Goal: Task Accomplishment & Management: Manage account settings

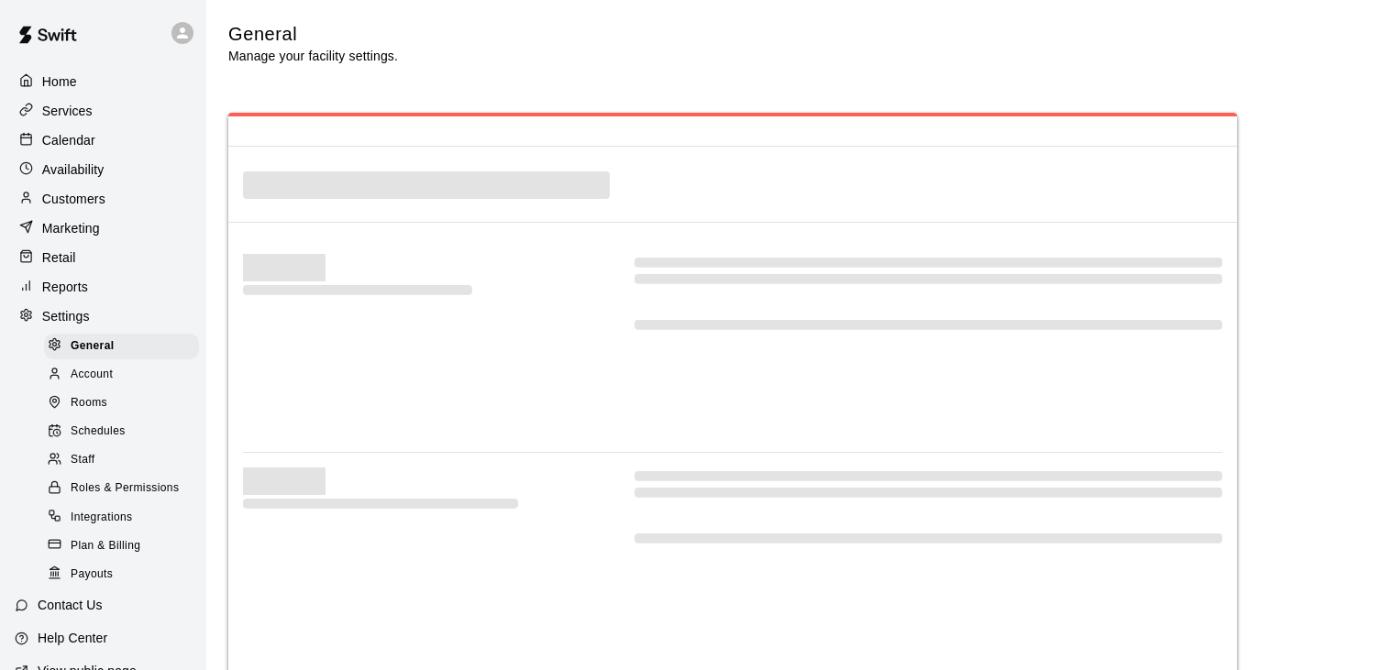
click at [82, 137] on p "Calendar" at bounding box center [68, 140] width 53 height 18
select select "**"
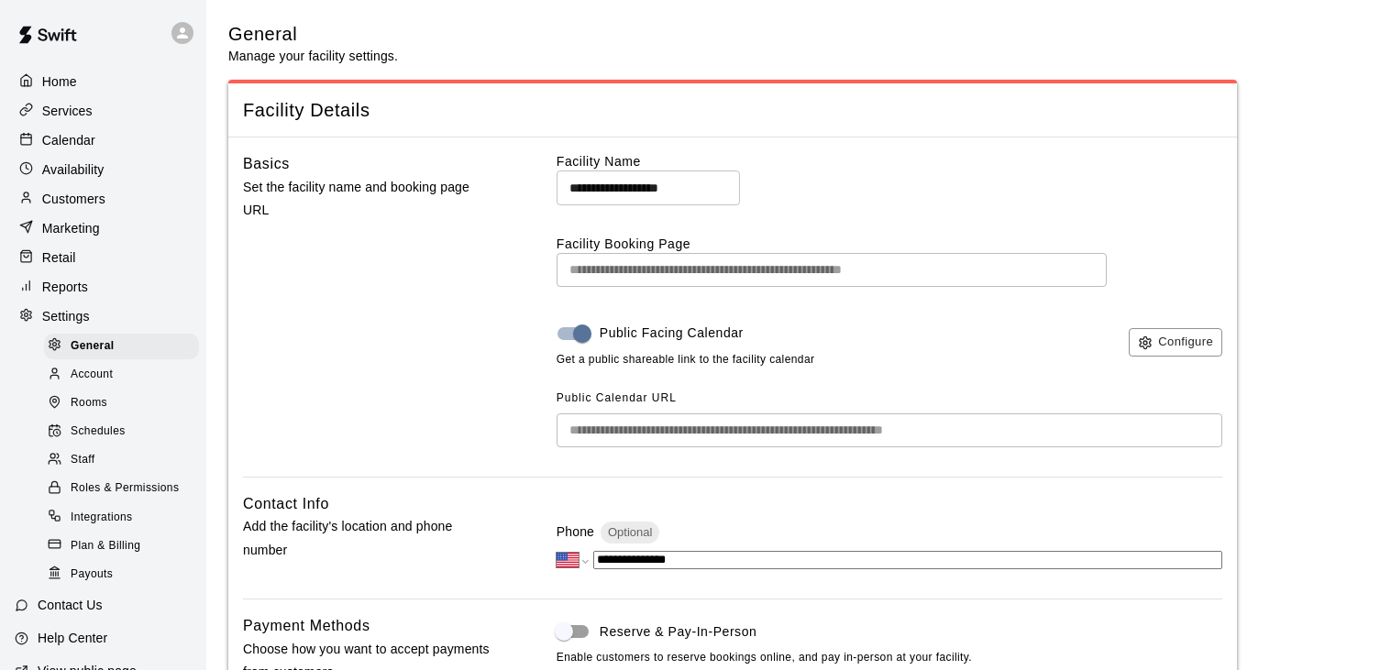
scroll to position [3428, 0]
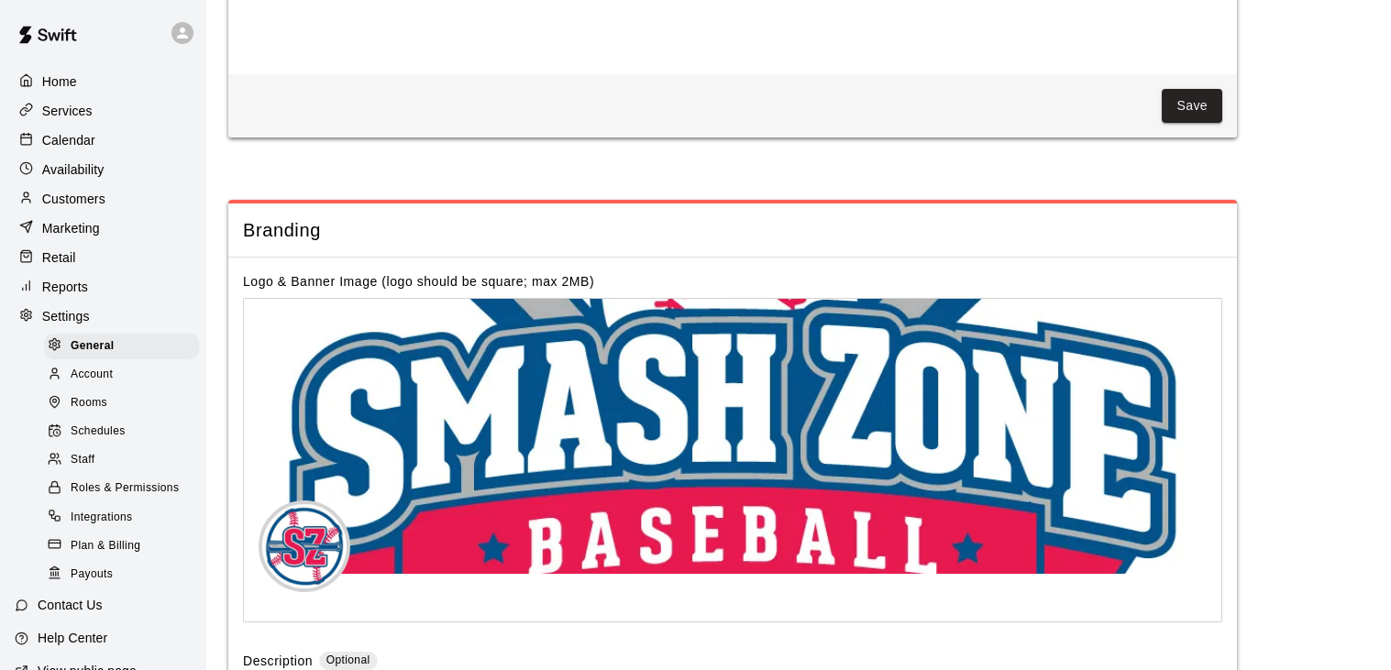
click at [72, 137] on p "Calendar" at bounding box center [68, 140] width 53 height 18
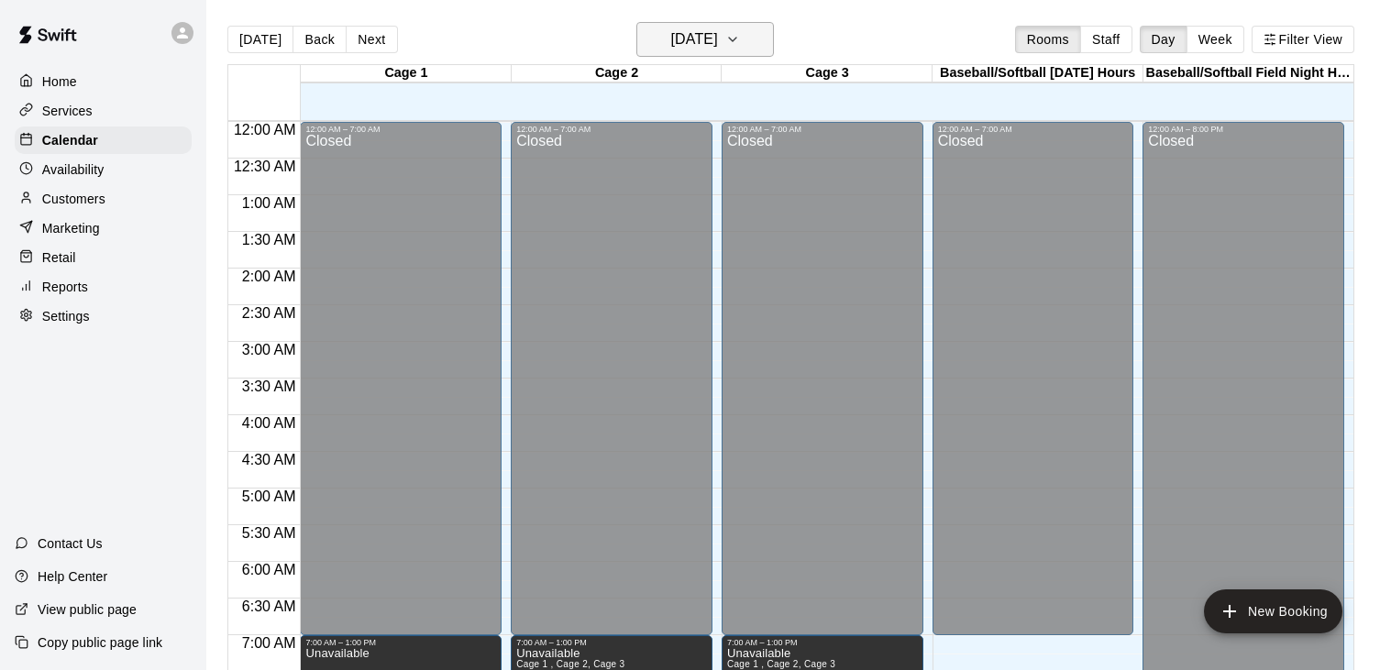
click at [740, 45] on icon "button" at bounding box center [732, 39] width 15 height 22
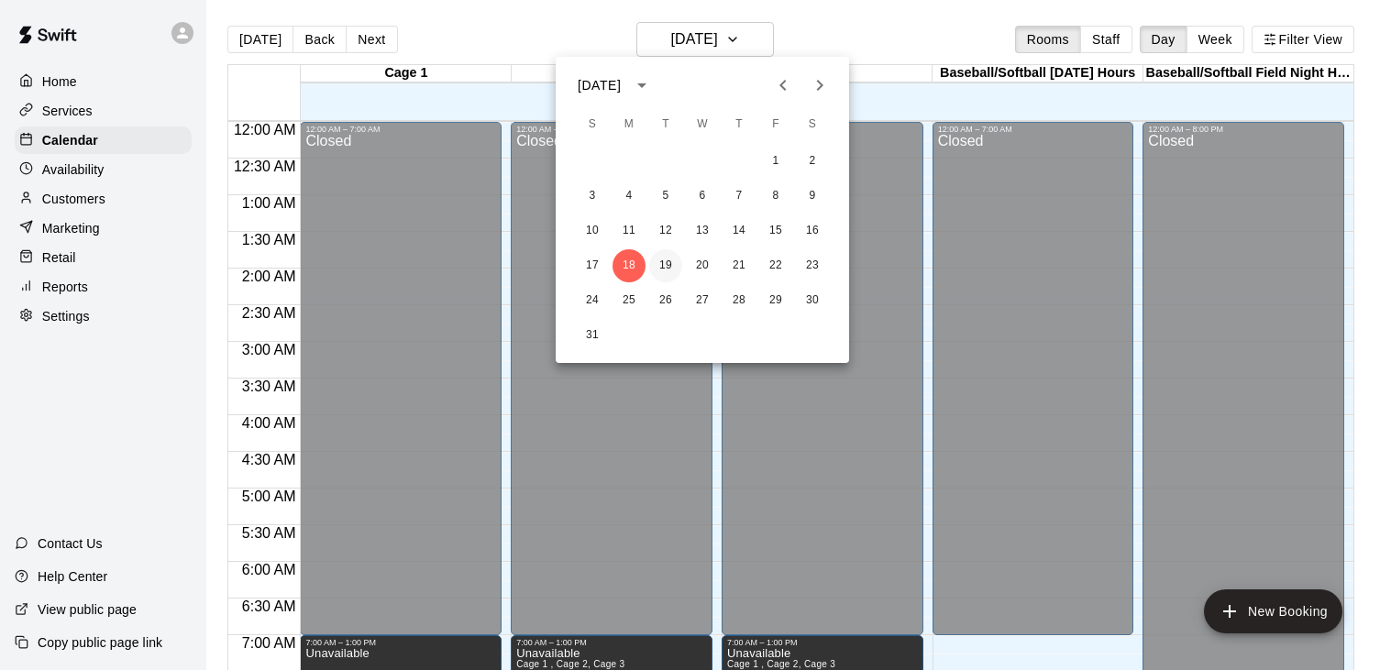
click at [667, 263] on button "19" at bounding box center [665, 265] width 33 height 33
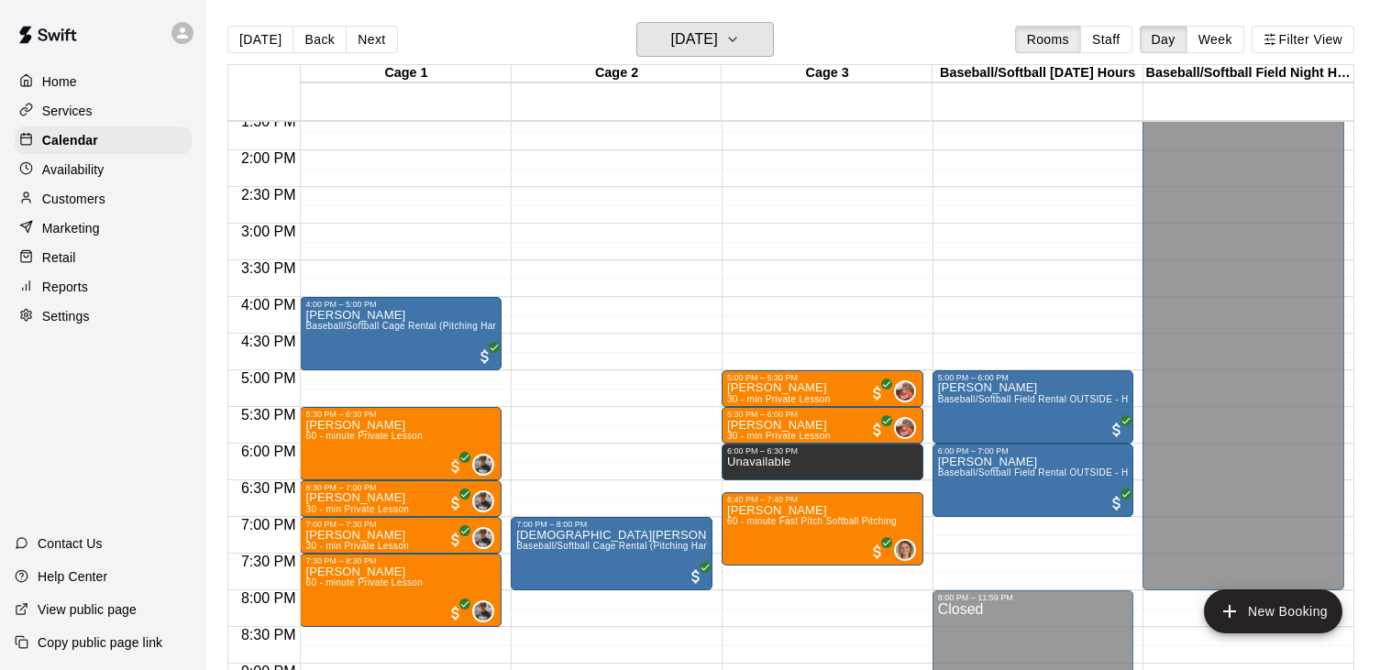
scroll to position [1007, 0]
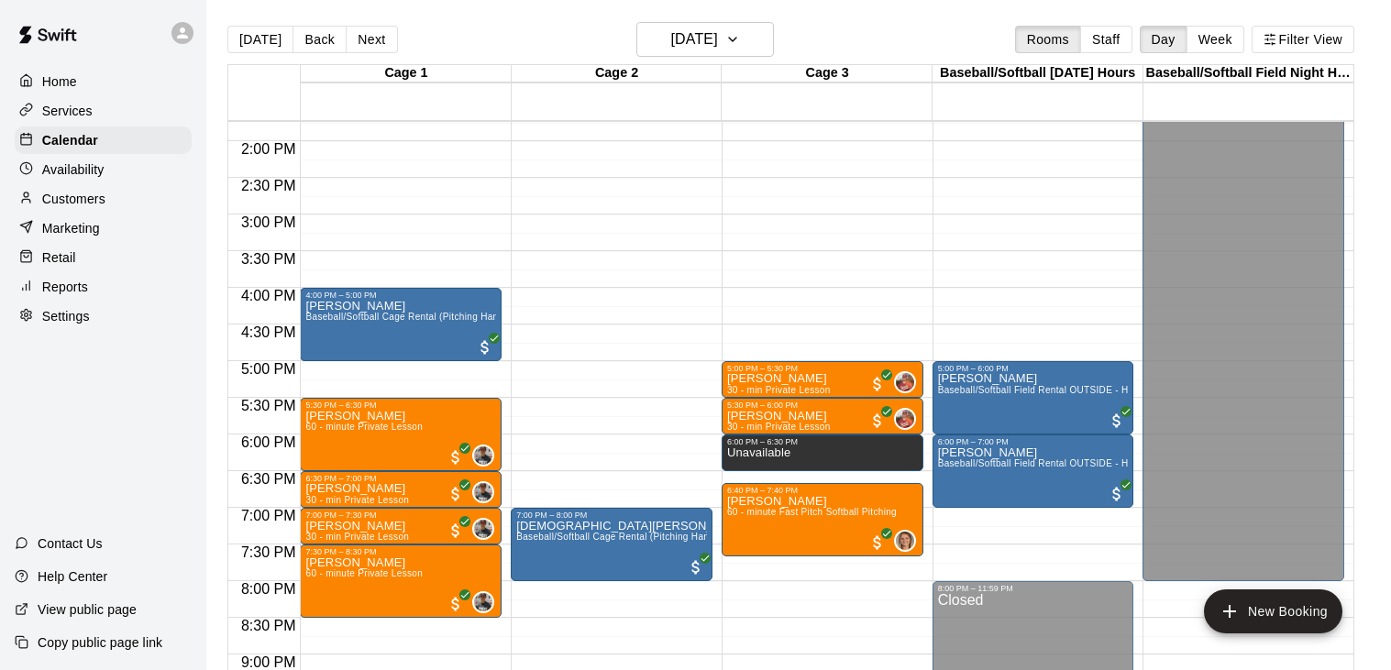
click at [1389, 400] on main "[DATE] Back [DATE][DATE] Rooms Staff Day Week Filter View Cage 1 19 Tue Cage 2 …" at bounding box center [798, 349] width 1184 height 699
